Goal: Task Accomplishment & Management: Manage account settings

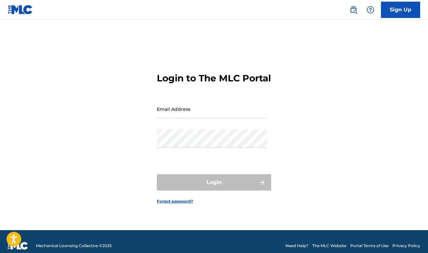
click at [195, 117] on input "Email Address" at bounding box center [212, 109] width 110 height 19
type input "[EMAIL_ADDRESS][DOMAIN_NAME]"
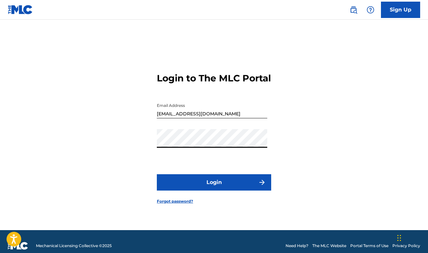
click at [213, 186] on button "Login" at bounding box center [214, 182] width 114 height 16
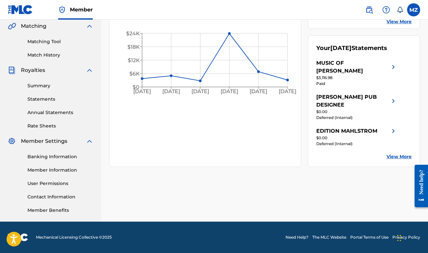
scroll to position [152, 0]
click at [69, 169] on link "Member Information" at bounding box center [60, 170] width 66 height 7
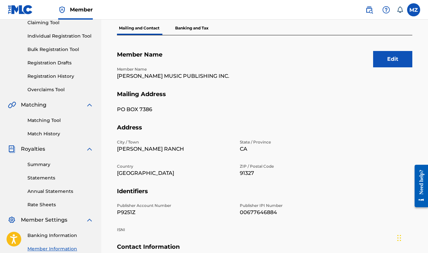
scroll to position [72, 0]
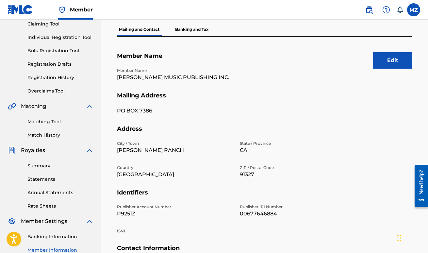
click at [397, 55] on button "Edit" at bounding box center [392, 60] width 39 height 16
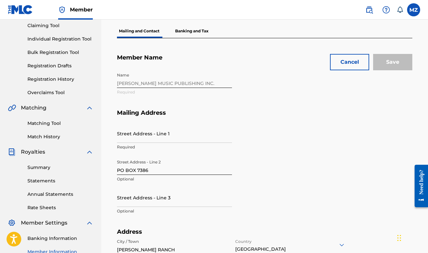
scroll to position [68, 0]
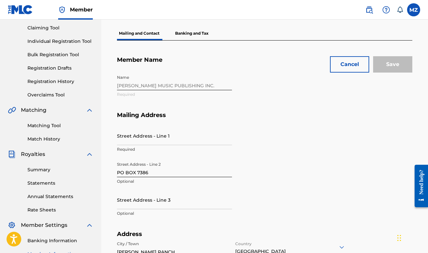
click at [204, 84] on div "Name [PERSON_NAME] MUSIC PUBLISHING INC. Required" at bounding box center [236, 92] width 238 height 40
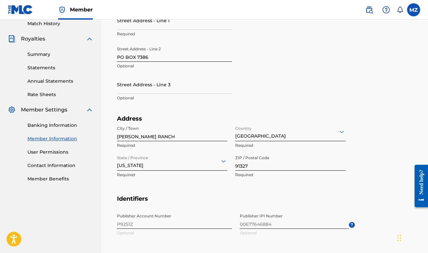
scroll to position [186, 0]
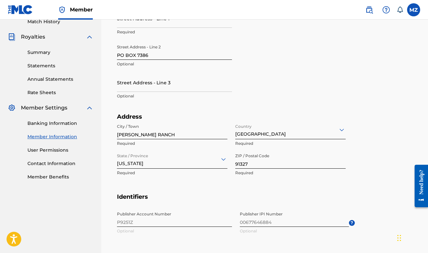
click at [56, 123] on link "Banking Information" at bounding box center [60, 123] width 66 height 7
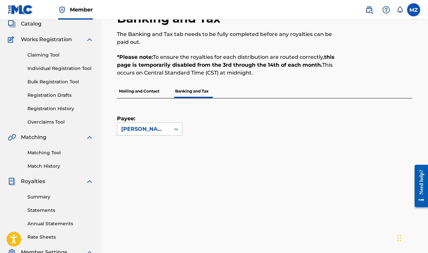
scroll to position [49, 0]
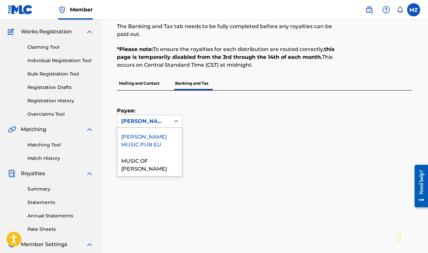
click at [177, 122] on icon at bounding box center [176, 121] width 4 height 2
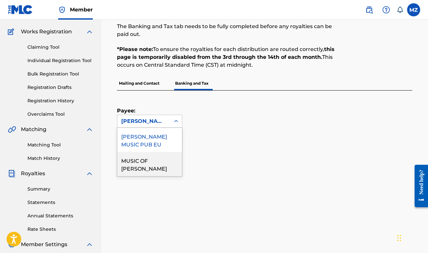
click at [154, 161] on div "MUSIC OF [PERSON_NAME]" at bounding box center [149, 164] width 65 height 24
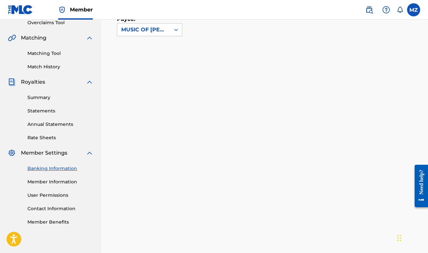
scroll to position [119, 0]
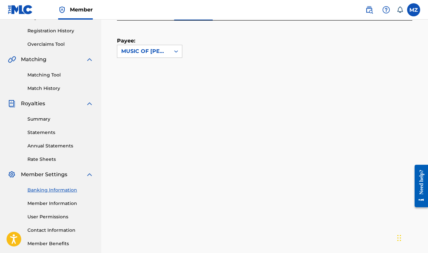
click at [413, 13] on label at bounding box center [413, 9] width 13 height 13
click at [414, 10] on input "MZ [PERSON_NAME] [PERSON_NAME][EMAIL_ADDRESS][DOMAIN_NAME] Notification Prefere…" at bounding box center [414, 10] width 0 height 0
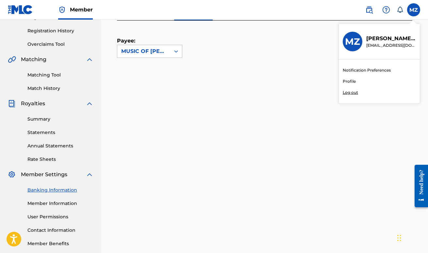
click at [356, 93] on p "Log out" at bounding box center [350, 93] width 15 height 6
click at [414, 10] on input "MZ [PERSON_NAME] [PERSON_NAME][EMAIL_ADDRESS][DOMAIN_NAME] Notification Prefere…" at bounding box center [414, 10] width 0 height 0
